Goal: Transaction & Acquisition: Purchase product/service

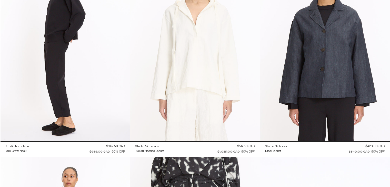
click at [223, 71] on at bounding box center [194, 44] width 129 height 194
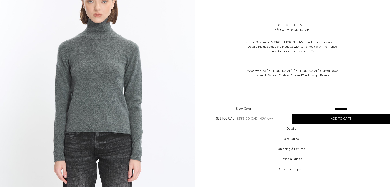
scroll to position [52, 0]
